Goal: Task Accomplishment & Management: Manage account settings

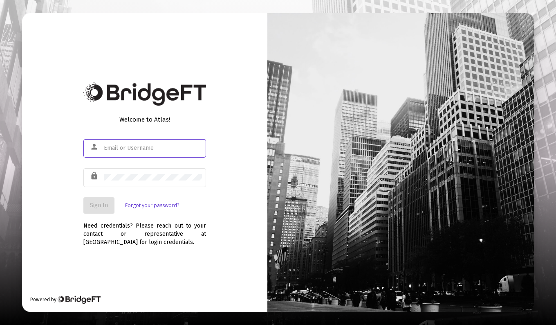
click at [115, 150] on input "text" at bounding box center [153, 148] width 98 height 7
type input "[PERSON_NAME][EMAIL_ADDRESS][DOMAIN_NAME]"
click at [109, 203] on button "Sign In" at bounding box center [98, 205] width 31 height 16
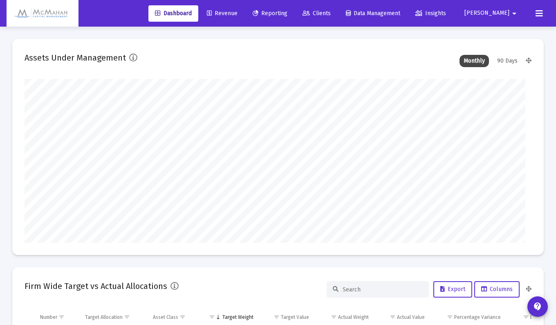
type input "[DATE]"
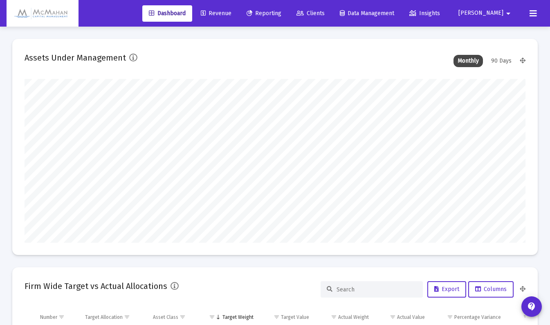
scroll to position [164, 232]
click at [532, 14] on icon at bounding box center [533, 14] width 7 height 10
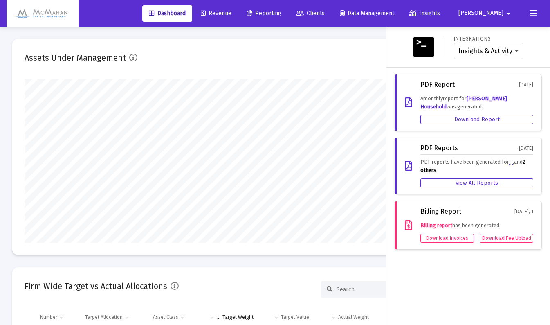
click at [504, 16] on mat-icon "arrow_drop_down" at bounding box center [508, 13] width 10 height 16
click at [500, 35] on span "Settings" at bounding box center [506, 35] width 24 height 20
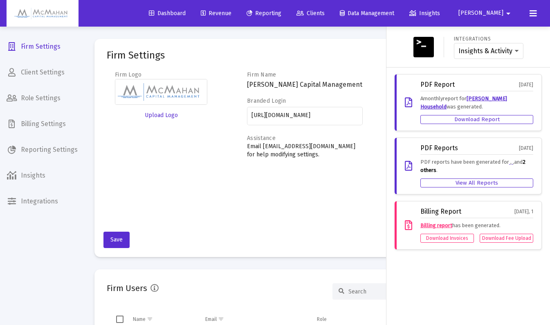
click at [28, 126] on div at bounding box center [275, 162] width 550 height 325
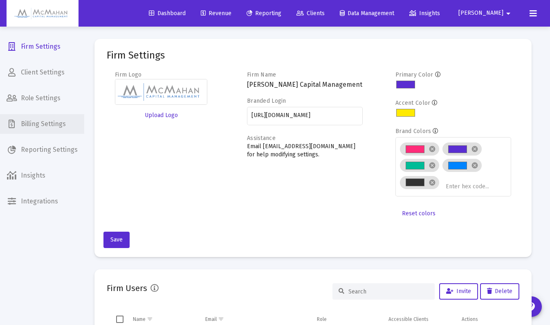
click at [28, 126] on span "Billing Settings" at bounding box center [42, 124] width 84 height 20
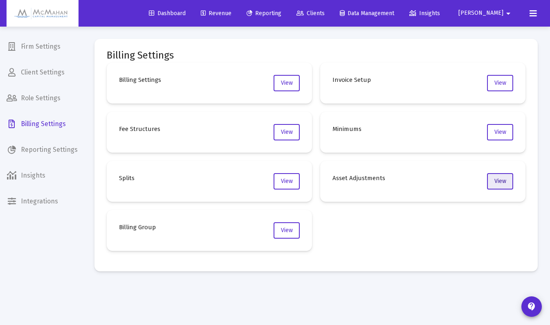
click at [499, 182] on span "View" at bounding box center [500, 180] width 12 height 7
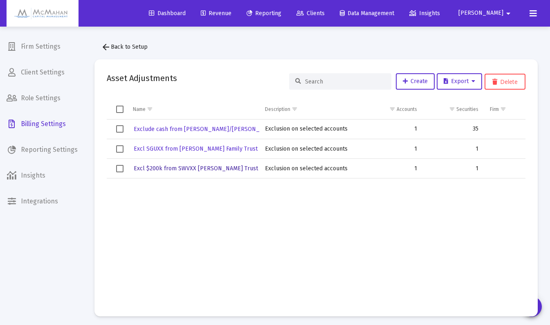
click at [172, 168] on span "Excl $200k from SWVXX [PERSON_NAME] Trust" at bounding box center [196, 168] width 124 height 7
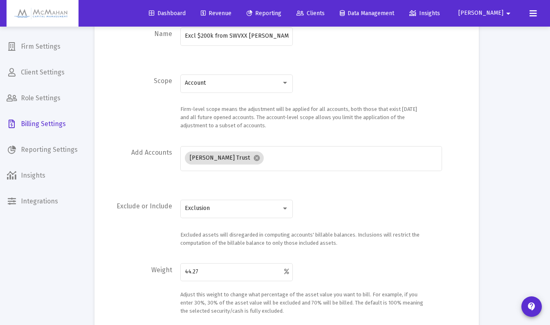
scroll to position [123, 0]
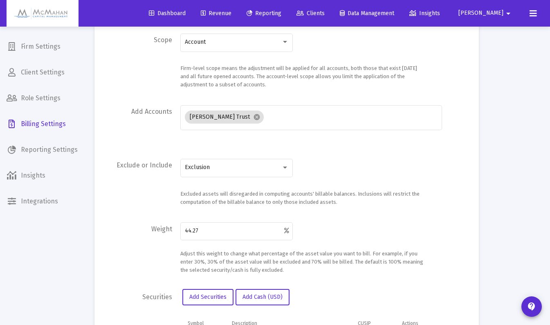
click at [207, 231] on input "44.27" at bounding box center [234, 230] width 99 height 7
type input "46.17"
click at [357, 268] on div "Adjust this weight to change what percentage of the asset value you want to bil…" at bounding box center [302, 261] width 245 height 25
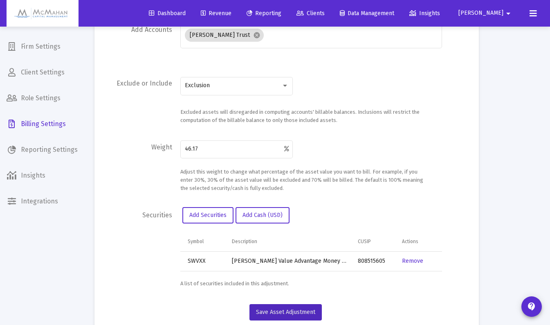
click at [305, 310] on span "Save Asset Adjustment" at bounding box center [285, 311] width 59 height 7
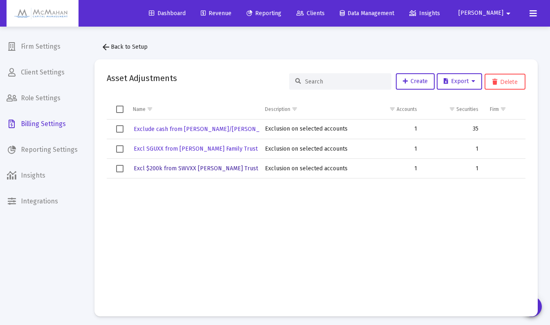
click at [172, 170] on span "Excl $200k from SWVXX [PERSON_NAME] Trust" at bounding box center [196, 168] width 124 height 7
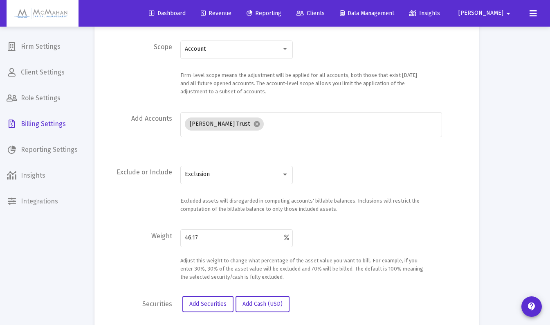
scroll to position [123, 0]
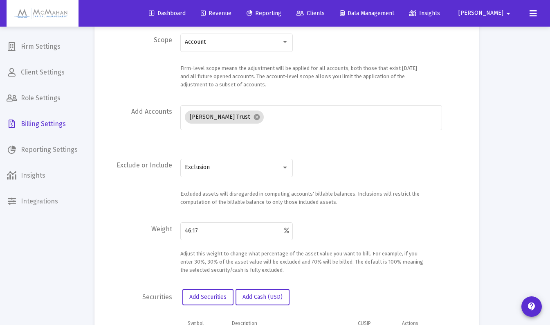
click at [202, 229] on input "46.17" at bounding box center [234, 230] width 99 height 7
type input "46.19"
click at [435, 270] on div at bounding box center [446, 247] width 41 height 53
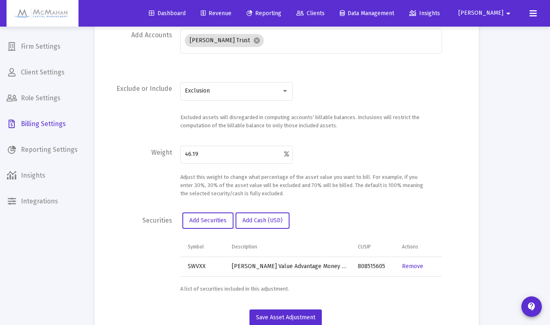
scroll to position [204, 0]
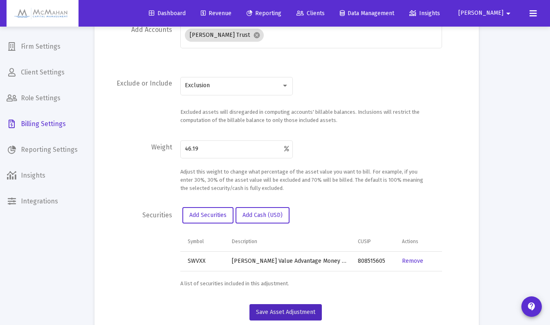
click at [305, 312] on span "Save Asset Adjustment" at bounding box center [285, 311] width 59 height 7
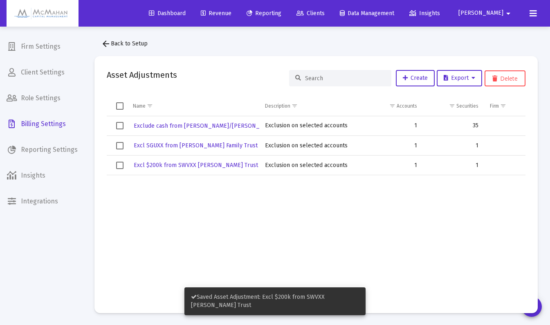
scroll to position [4, 0]
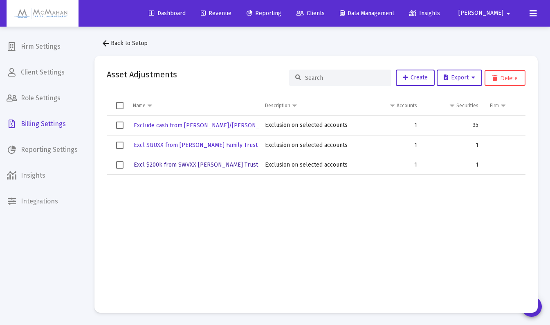
click at [177, 164] on span "Excl $200k from SWVXX [PERSON_NAME] Trust" at bounding box center [196, 164] width 124 height 7
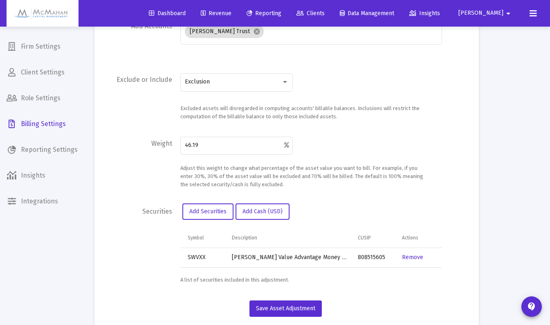
scroll to position [225, 0]
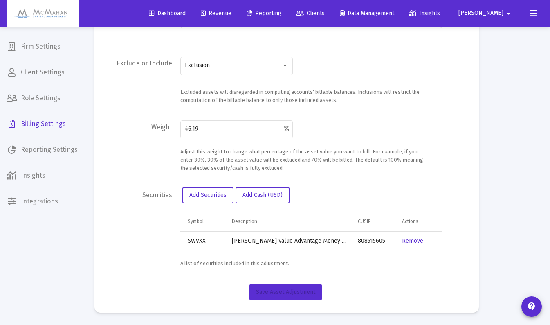
click at [290, 294] on span "Save Asset Adjustment" at bounding box center [285, 291] width 59 height 7
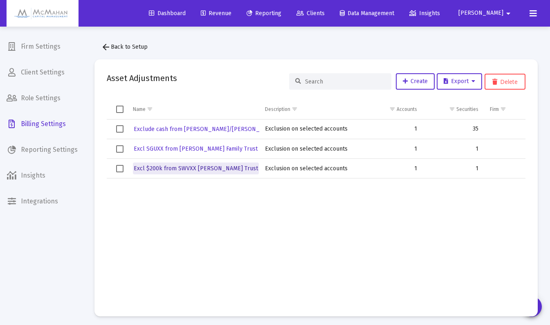
click at [199, 165] on span "Excl $200k from SWVXX [PERSON_NAME] Trust" at bounding box center [196, 168] width 124 height 7
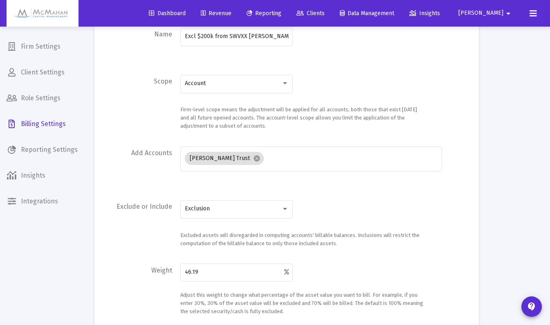
scroll to position [82, 0]
click at [225, 274] on input "46.19" at bounding box center [234, 271] width 99 height 7
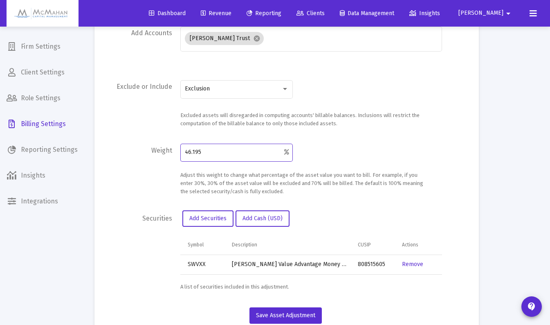
scroll to position [225, 0]
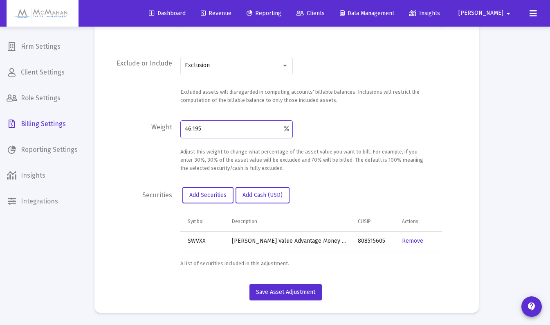
type input "46.195"
click at [308, 296] on button "Save Asset Adjustment" at bounding box center [285, 292] width 72 height 16
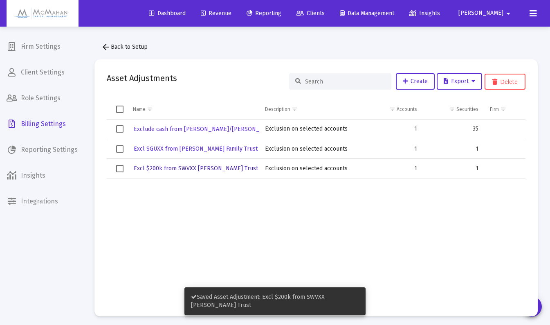
click at [194, 171] on span "Excl $200k from SWVXX [PERSON_NAME] Trust" at bounding box center [196, 168] width 124 height 7
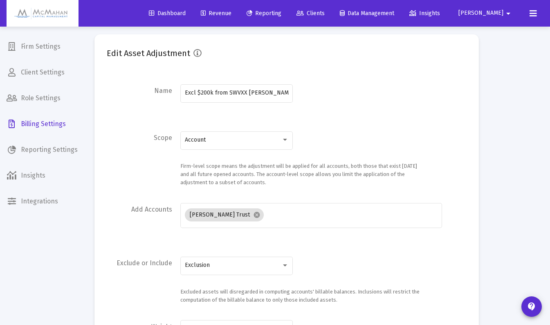
scroll to position [82, 0]
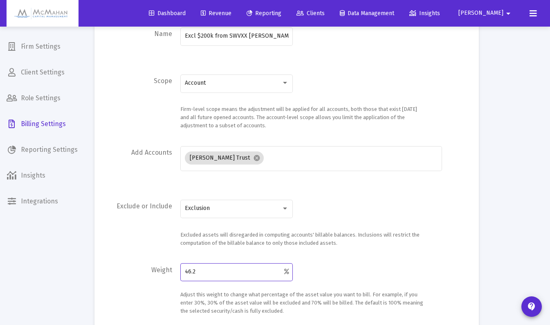
click at [214, 272] on input "46.2" at bounding box center [234, 271] width 99 height 7
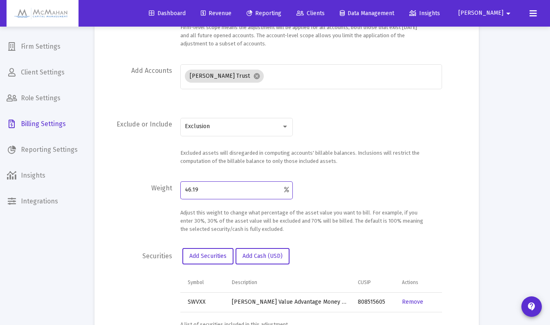
scroll to position [225, 0]
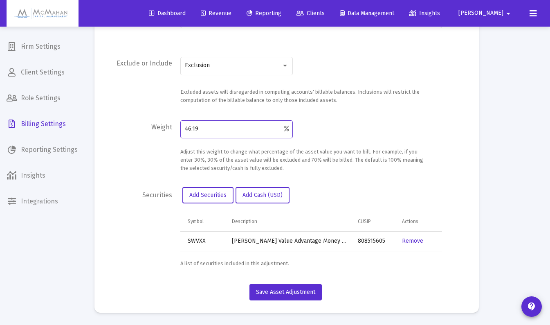
type input "46.19"
click at [303, 294] on span "Save Asset Adjustment" at bounding box center [285, 291] width 59 height 7
